Goal: Transaction & Acquisition: Purchase product/service

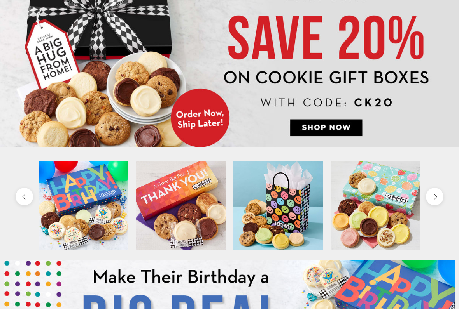
scroll to position [98, 0]
click at [345, 121] on img at bounding box center [229, 61] width 459 height 172
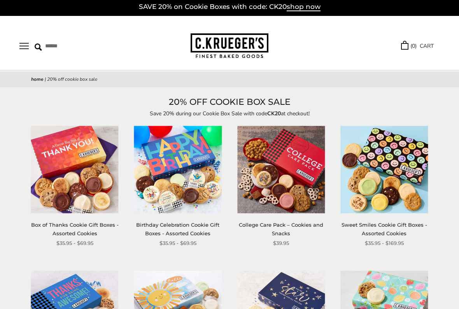
scroll to position [3, 0]
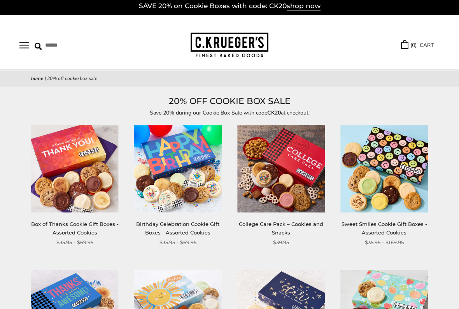
click at [192, 187] on img at bounding box center [177, 168] width 87 height 87
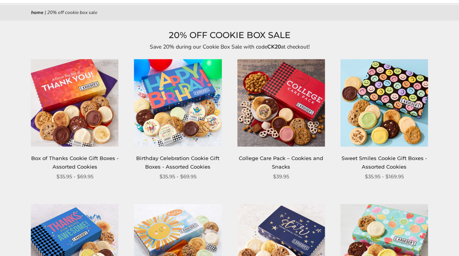
scroll to position [0, 0]
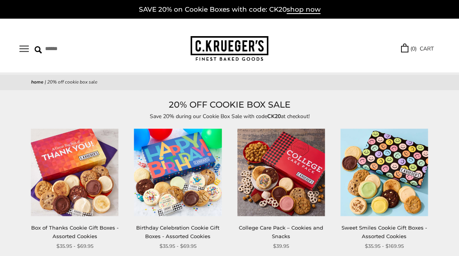
click at [21, 45] on button "Open navigation" at bounding box center [23, 48] width 9 height 7
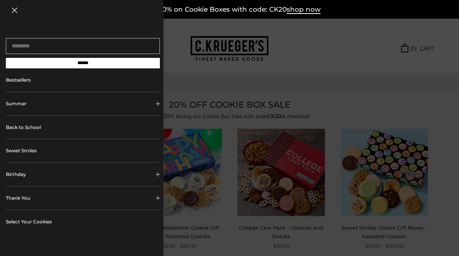
click at [40, 176] on button "Birthday" at bounding box center [83, 174] width 154 height 23
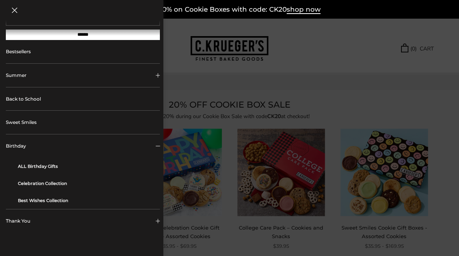
scroll to position [32, 0]
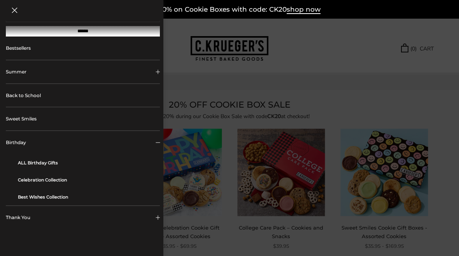
click at [52, 171] on link "ALL Birthday Gifts" at bounding box center [86, 162] width 136 height 17
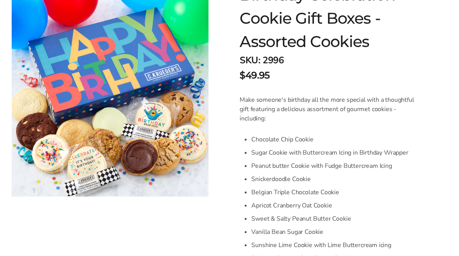
scroll to position [120, 0]
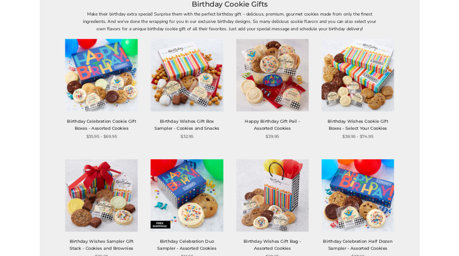
scroll to position [99, 0]
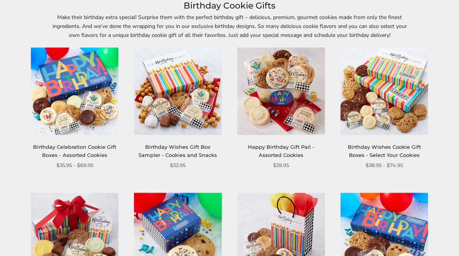
click at [83, 131] on img at bounding box center [74, 90] width 87 height 87
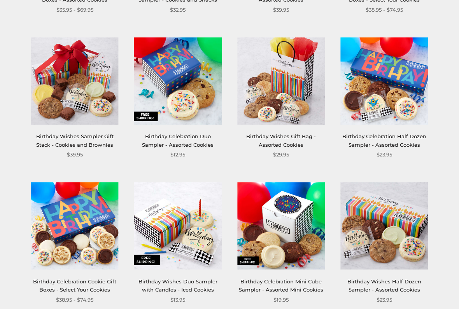
scroll to position [255, 0]
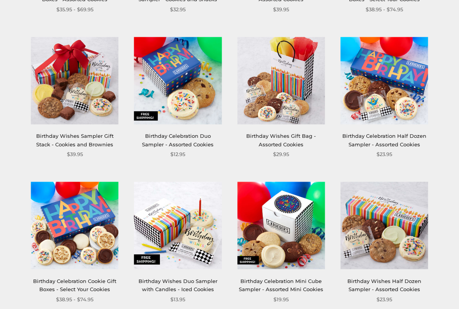
click at [77, 138] on link "Birthday Wishes Sampler Gift Stack - Cookies and Brownies" at bounding box center [74, 140] width 77 height 14
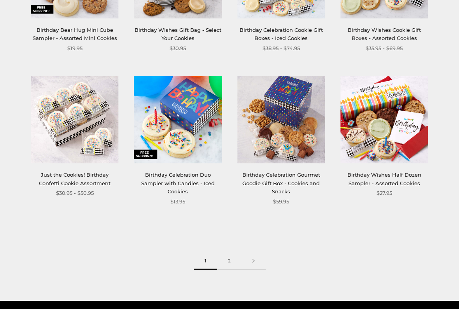
scroll to position [802, 0]
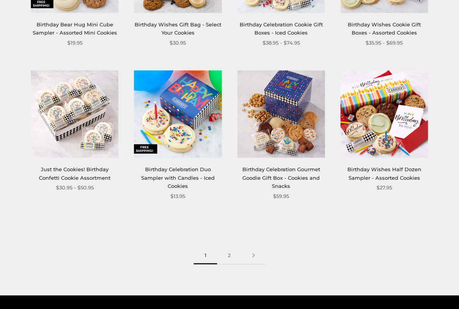
click at [296, 172] on link "Birthday Celebration Gourmet Goodie Gift Box - Cookies and Snacks" at bounding box center [281, 177] width 78 height 23
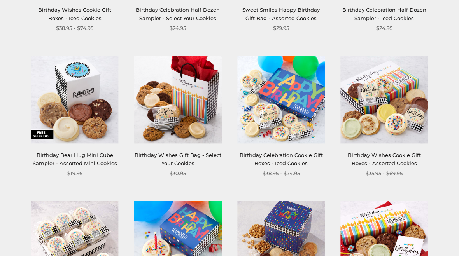
scroll to position [667, 0]
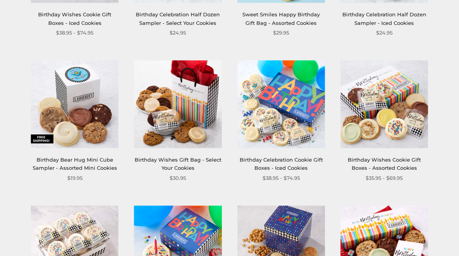
click at [375, 166] on link "Birthday Wishes Cookie Gift Boxes - Assorted Cookies" at bounding box center [383, 164] width 73 height 14
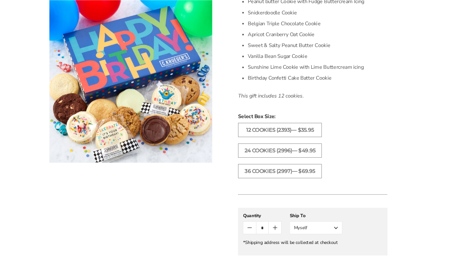
scroll to position [302, 0]
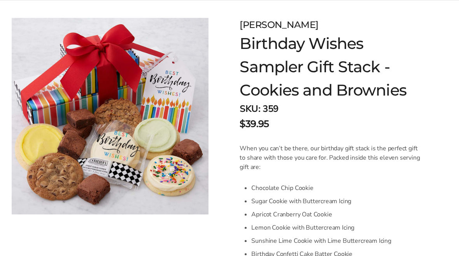
scroll to position [85, 0]
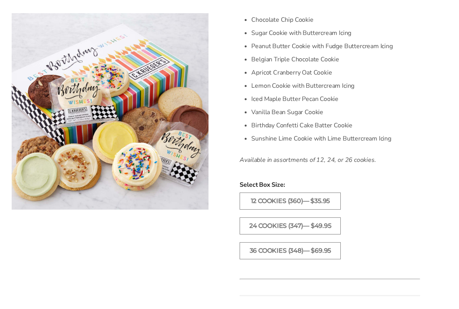
scroll to position [251, 0]
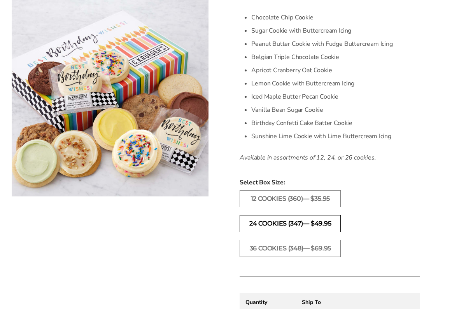
click at [295, 224] on label "24 Cookies (347)— $49.95" at bounding box center [289, 223] width 101 height 17
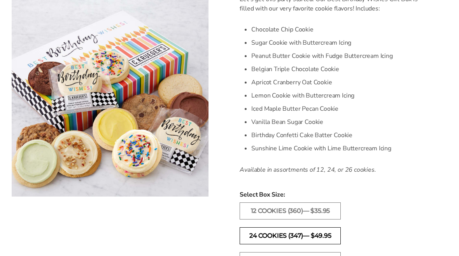
scroll to position [222, 0]
